Goal: Communication & Community: Participate in discussion

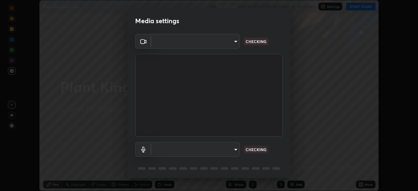
scroll to position [191, 418]
type input "8e51ced37930e971e34d94304a72bdf124377ca82fa83f25b6b4e34e328f1921"
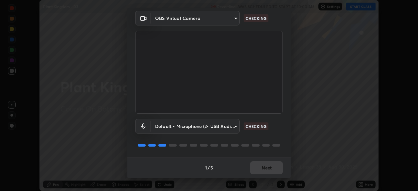
click at [234, 126] on body "Erase all Plant Kingdom - 03 Recording WAS SCHEDULED TO START AT 10:00 AM Setti…" at bounding box center [209, 95] width 418 height 191
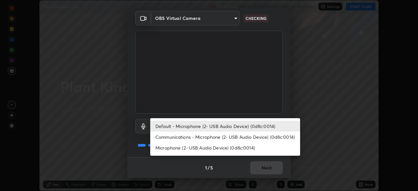
click at [235, 136] on li "Communications - Microphone (2- USB Audio Device) (0d8c:0014)" at bounding box center [225, 137] width 150 height 11
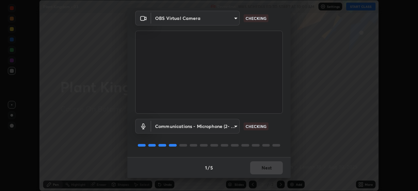
click at [234, 125] on body "Erase all Plant Kingdom - 03 Recording WAS SCHEDULED TO START AT 10:00 AM Setti…" at bounding box center [209, 95] width 418 height 191
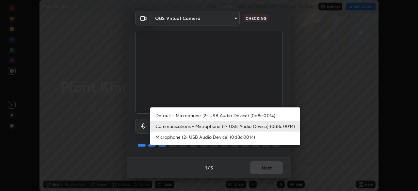
click at [229, 115] on li "Default - Microphone (2- USB Audio Device) (0d8c:0014)" at bounding box center [225, 115] width 150 height 11
type input "default"
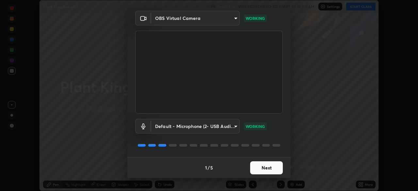
click at [261, 165] on button "Next" at bounding box center [266, 167] width 33 height 13
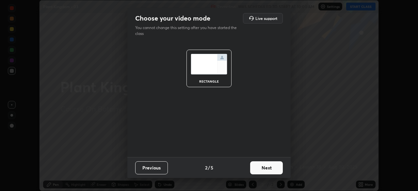
click at [268, 168] on button "Next" at bounding box center [266, 167] width 33 height 13
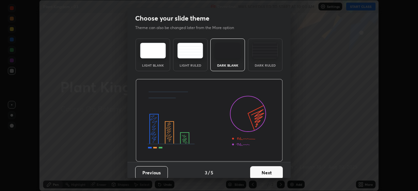
click at [269, 169] on button "Next" at bounding box center [266, 172] width 33 height 13
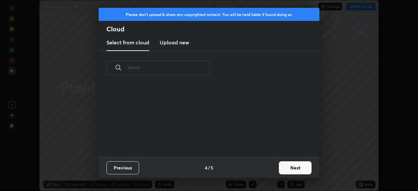
click at [285, 166] on button "Next" at bounding box center [295, 167] width 33 height 13
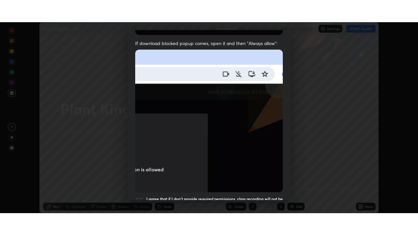
scroll to position [157, 0]
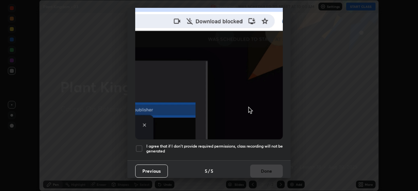
click at [139, 145] on div at bounding box center [139, 149] width 8 height 8
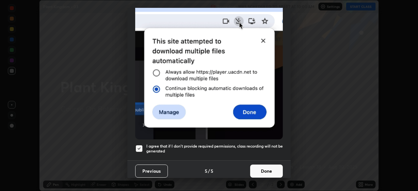
click at [264, 165] on button "Done" at bounding box center [266, 171] width 33 height 13
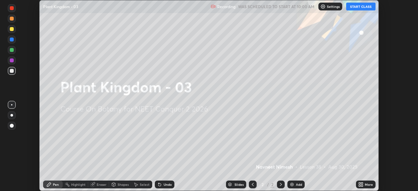
click at [360, 186] on icon at bounding box center [360, 186] width 2 height 2
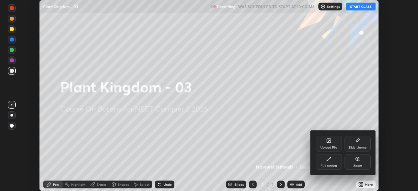
click at [327, 158] on icon at bounding box center [328, 159] width 5 height 5
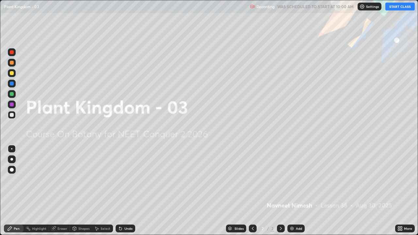
scroll to position [235, 418]
click at [394, 8] on button "START CLASS" at bounding box center [400, 7] width 29 height 8
click at [292, 191] on img at bounding box center [292, 228] width 5 height 5
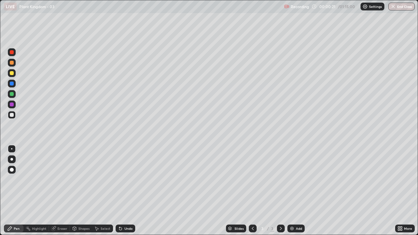
click at [11, 75] on div at bounding box center [12, 73] width 4 height 4
click at [12, 170] on div at bounding box center [12, 170] width 4 height 4
click at [13, 114] on div at bounding box center [12, 115] width 4 height 4
click at [119, 191] on icon at bounding box center [119, 227] width 1 height 1
click at [13, 85] on div at bounding box center [12, 84] width 4 height 4
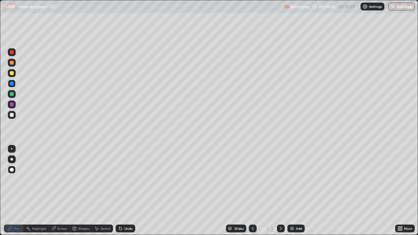
click at [12, 94] on div at bounding box center [12, 94] width 4 height 4
click at [13, 82] on div at bounding box center [12, 84] width 4 height 4
click at [14, 115] on div at bounding box center [12, 115] width 8 height 8
click at [12, 84] on div at bounding box center [12, 84] width 4 height 4
click at [12, 115] on div at bounding box center [12, 115] width 4 height 4
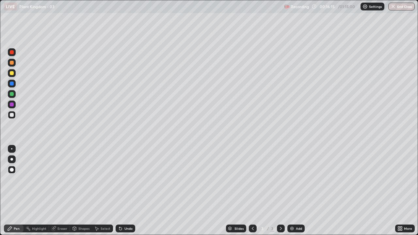
click at [291, 191] on img at bounding box center [292, 228] width 5 height 5
click at [12, 94] on div at bounding box center [12, 94] width 4 height 4
click at [119, 191] on icon at bounding box center [119, 227] width 1 height 1
click at [12, 114] on div at bounding box center [12, 115] width 4 height 4
click at [13, 114] on div at bounding box center [12, 115] width 4 height 4
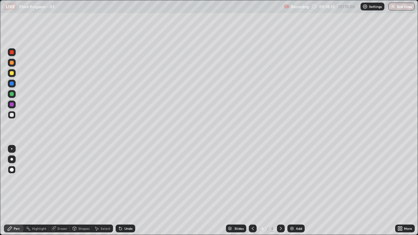
click at [12, 114] on div at bounding box center [12, 115] width 4 height 4
click at [12, 74] on div at bounding box center [12, 73] width 4 height 4
click at [11, 93] on div at bounding box center [12, 94] width 4 height 4
click at [124, 191] on div "Undo" at bounding box center [126, 229] width 20 height 8
click at [15, 114] on div at bounding box center [12, 115] width 8 height 8
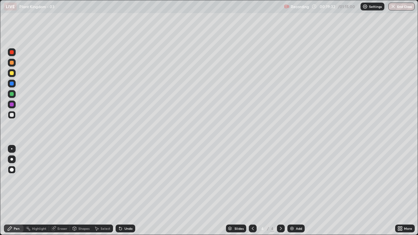
click at [12, 93] on div at bounding box center [12, 94] width 4 height 4
click at [12, 115] on div at bounding box center [12, 115] width 4 height 4
click at [11, 95] on div at bounding box center [12, 94] width 4 height 4
click at [14, 116] on div at bounding box center [12, 115] width 8 height 8
click at [12, 93] on div at bounding box center [12, 94] width 4 height 4
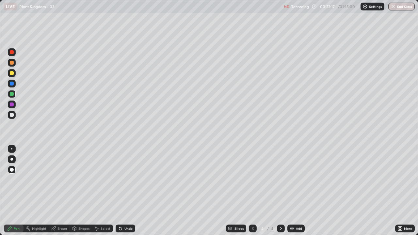
click at [14, 115] on div at bounding box center [12, 115] width 8 height 8
click at [12, 95] on div at bounding box center [12, 94] width 4 height 4
click at [12, 105] on div at bounding box center [12, 105] width 4 height 4
click at [124, 191] on div "Undo" at bounding box center [126, 229] width 20 height 8
click at [12, 63] on div at bounding box center [12, 63] width 4 height 4
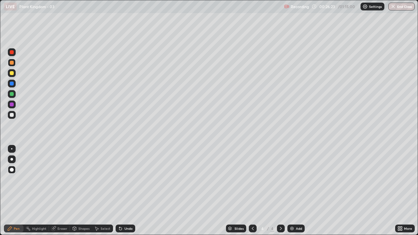
click at [12, 75] on div at bounding box center [12, 73] width 4 height 4
click at [12, 105] on div at bounding box center [12, 105] width 4 height 4
click at [11, 114] on div at bounding box center [12, 115] width 4 height 4
click at [12, 105] on div at bounding box center [12, 105] width 4 height 4
click at [11, 76] on div at bounding box center [12, 73] width 8 height 8
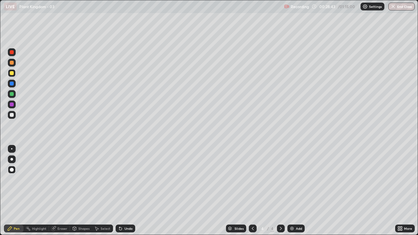
click at [12, 114] on div at bounding box center [12, 115] width 4 height 4
click at [10, 72] on div at bounding box center [12, 73] width 4 height 4
click at [12, 53] on div at bounding box center [12, 52] width 4 height 4
click at [12, 95] on div at bounding box center [12, 94] width 4 height 4
click at [10, 95] on div at bounding box center [12, 94] width 4 height 4
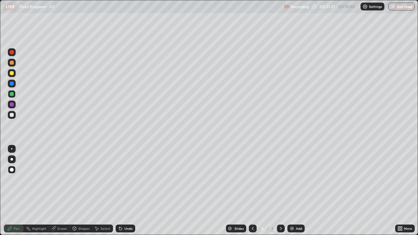
click at [119, 191] on icon at bounding box center [119, 227] width 1 height 1
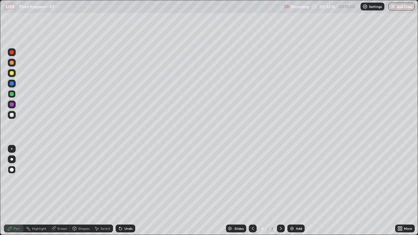
click at [119, 191] on div "Undo" at bounding box center [126, 229] width 20 height 8
click at [120, 191] on div "Undo" at bounding box center [126, 229] width 20 height 8
click at [122, 191] on div "Undo" at bounding box center [126, 229] width 20 height 8
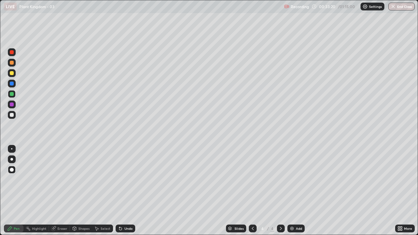
click at [119, 191] on icon at bounding box center [119, 227] width 1 height 1
click at [121, 191] on icon at bounding box center [120, 228] width 5 height 5
click at [117, 191] on div "Undo" at bounding box center [126, 229] width 20 height 8
click at [119, 191] on div "Undo" at bounding box center [126, 229] width 20 height 8
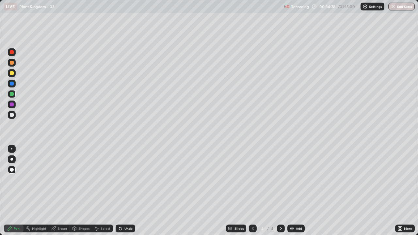
click at [12, 73] on div at bounding box center [12, 73] width 4 height 4
click at [120, 191] on div "Undo" at bounding box center [126, 229] width 20 height 8
click at [119, 191] on icon at bounding box center [119, 227] width 1 height 1
click at [12, 115] on div at bounding box center [12, 115] width 4 height 4
click at [11, 73] on div at bounding box center [12, 73] width 4 height 4
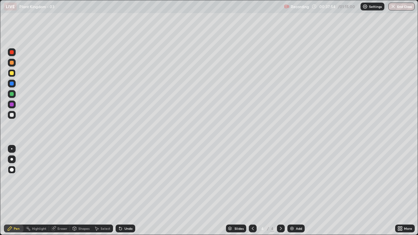
click at [11, 114] on div at bounding box center [12, 115] width 4 height 4
click at [11, 95] on div at bounding box center [12, 94] width 4 height 4
click at [12, 114] on div at bounding box center [12, 115] width 4 height 4
click at [405, 6] on button "End Class" at bounding box center [402, 7] width 26 height 8
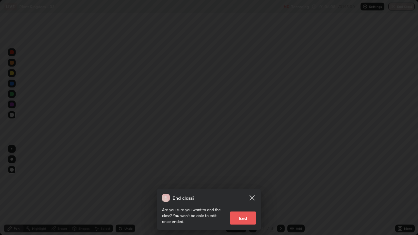
click at [249, 191] on button "End" at bounding box center [243, 218] width 26 height 13
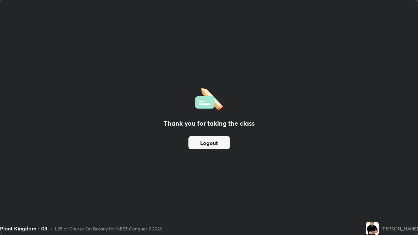
click at [221, 144] on button "Logout" at bounding box center [210, 142] width 42 height 13
click at [221, 140] on button "Logout" at bounding box center [210, 142] width 42 height 13
click at [218, 142] on button "Logout" at bounding box center [210, 142] width 42 height 13
click at [218, 144] on button "Logout" at bounding box center [210, 142] width 42 height 13
